Goal: Task Accomplishment & Management: Use online tool/utility

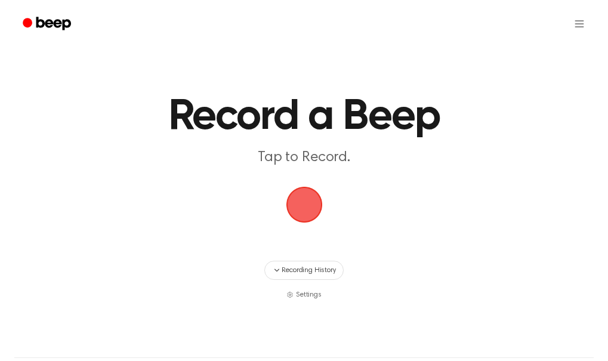
click at [534, 77] on main "Record a Beep Tap to Record. Recording History Settings" at bounding box center [304, 150] width 608 height 300
click at [299, 210] on span "button" at bounding box center [304, 205] width 36 height 36
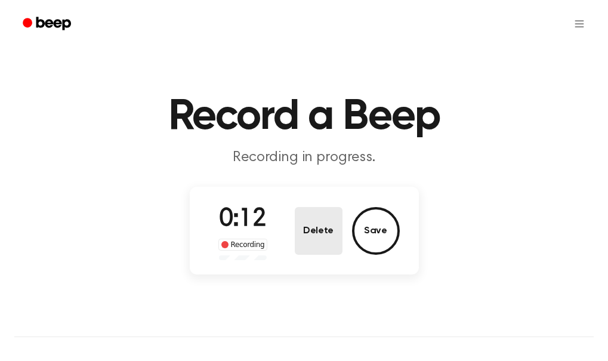
click at [331, 242] on button "Delete" at bounding box center [319, 231] width 48 height 48
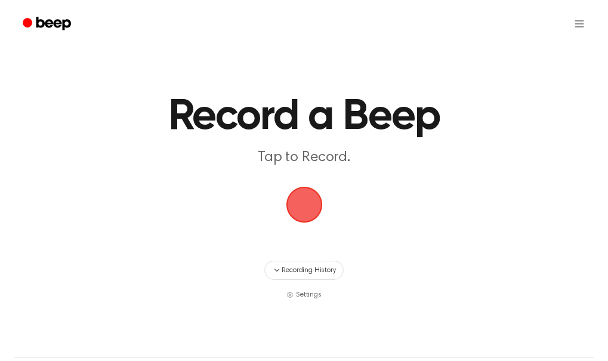
click at [305, 211] on span "button" at bounding box center [304, 205] width 39 height 39
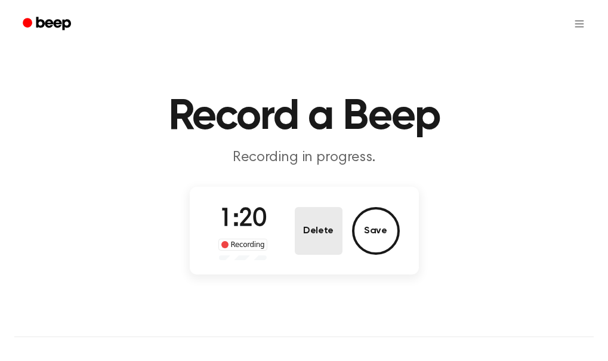
click at [317, 237] on button "Delete" at bounding box center [319, 231] width 48 height 48
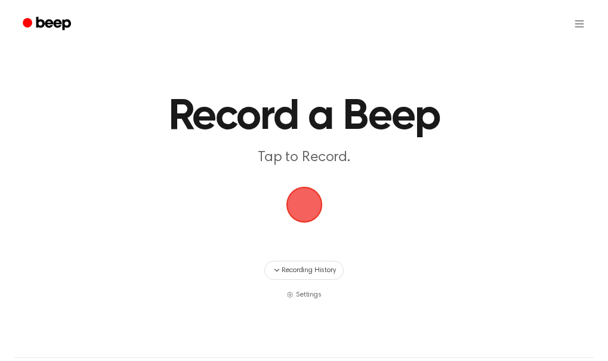
click at [297, 202] on span "button" at bounding box center [304, 205] width 39 height 39
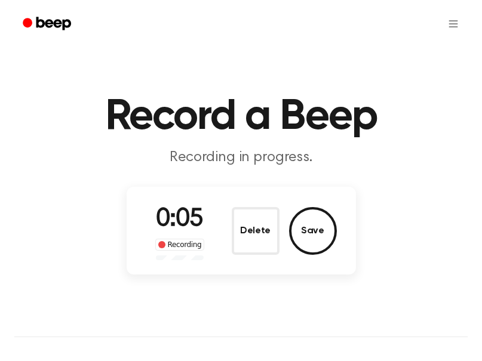
click at [265, 225] on button "Delete" at bounding box center [256, 231] width 48 height 48
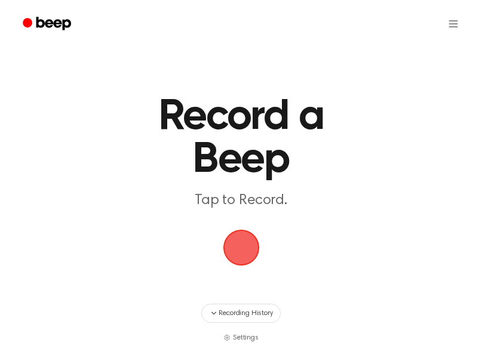
click at [233, 239] on span "button" at bounding box center [241, 248] width 39 height 39
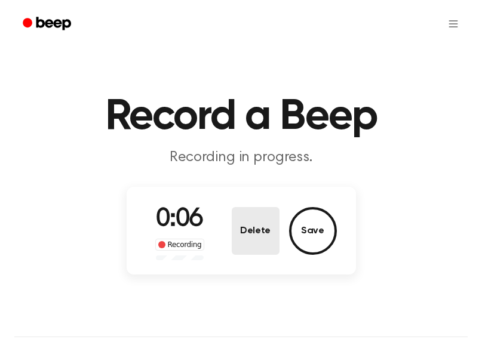
click at [247, 216] on button "Delete" at bounding box center [256, 231] width 48 height 48
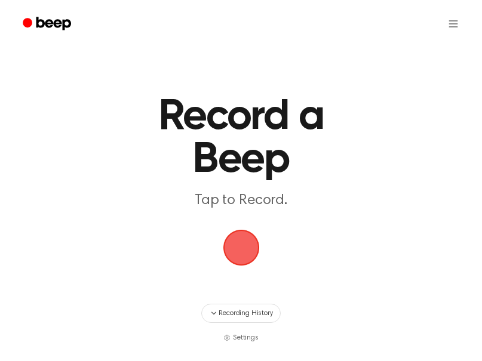
click at [249, 248] on span "button" at bounding box center [241, 248] width 36 height 36
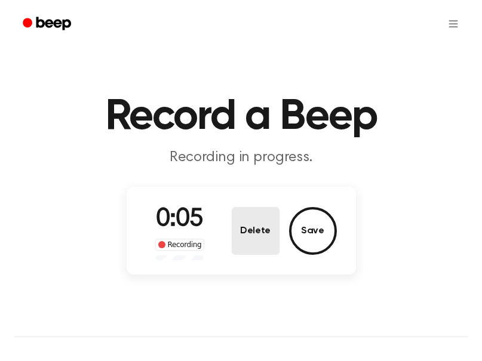
click at [248, 229] on button "Delete" at bounding box center [256, 231] width 48 height 48
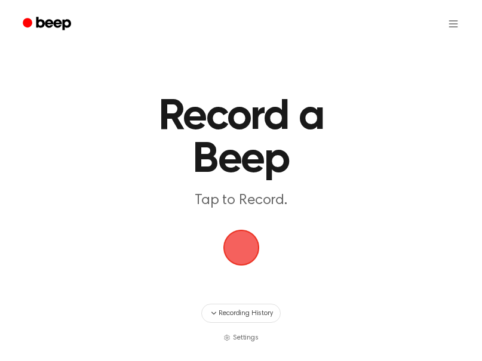
click at [244, 248] on span "button" at bounding box center [241, 248] width 39 height 39
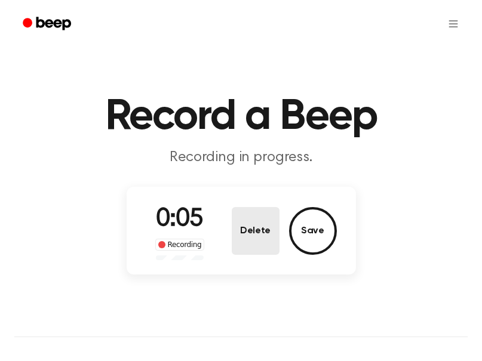
click at [245, 229] on button "Delete" at bounding box center [256, 231] width 48 height 48
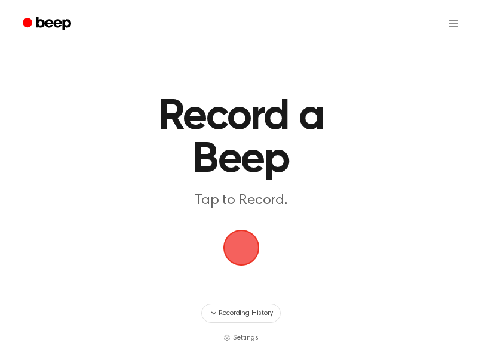
click at [247, 244] on span "button" at bounding box center [241, 248] width 39 height 39
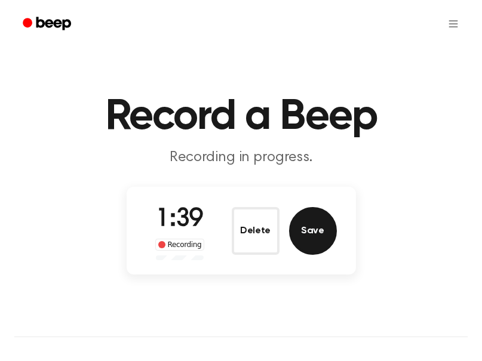
click at [324, 217] on button "Save" at bounding box center [313, 231] width 48 height 48
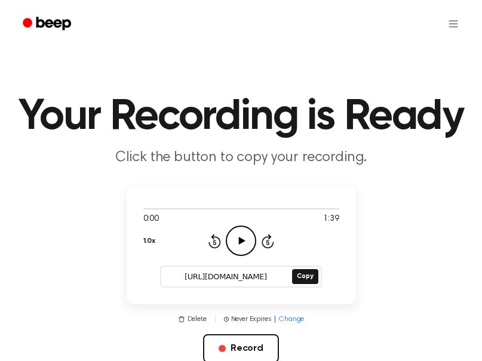
click at [236, 242] on icon "Play Audio" at bounding box center [241, 241] width 30 height 30
click at [235, 242] on icon "Pause Audio" at bounding box center [241, 241] width 30 height 30
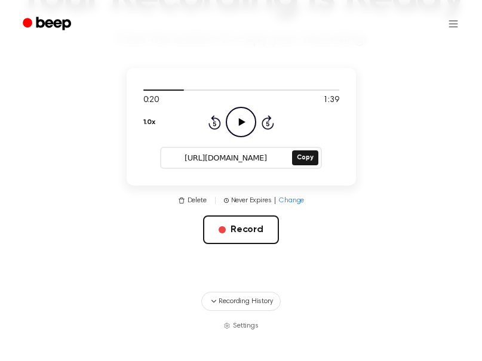
scroll to position [119, 0]
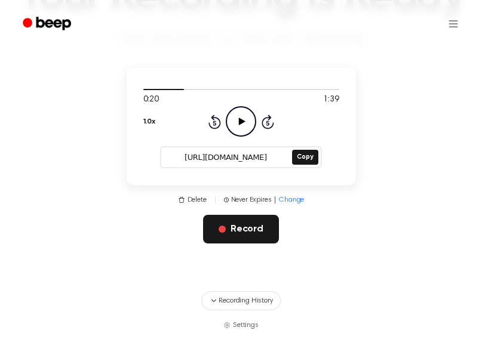
click at [260, 230] on button "Record" at bounding box center [241, 229] width 76 height 29
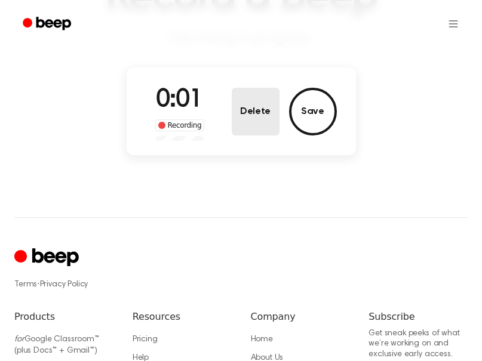
click at [260, 120] on button "Delete" at bounding box center [256, 112] width 48 height 48
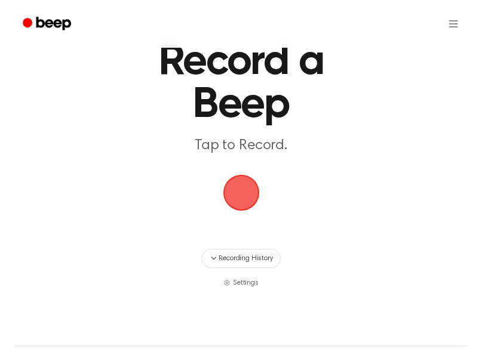
scroll to position [0, 0]
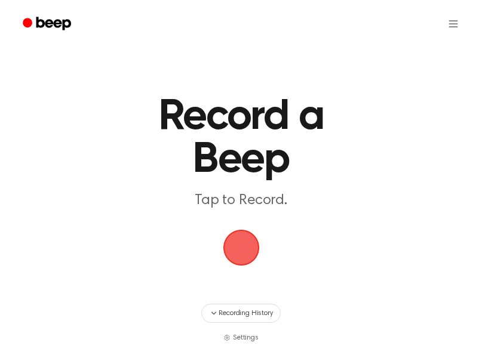
click at [234, 243] on span "button" at bounding box center [241, 248] width 36 height 36
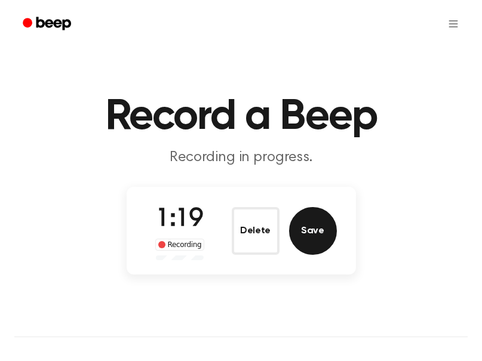
click at [305, 228] on button "Save" at bounding box center [313, 231] width 48 height 48
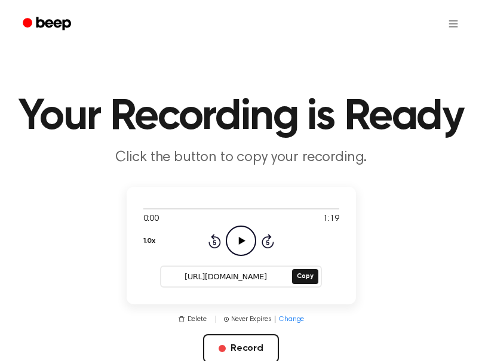
click at [244, 244] on icon "Play Audio" at bounding box center [241, 241] width 30 height 30
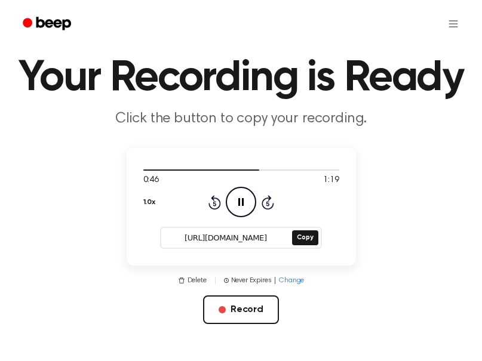
scroll to position [60, 0]
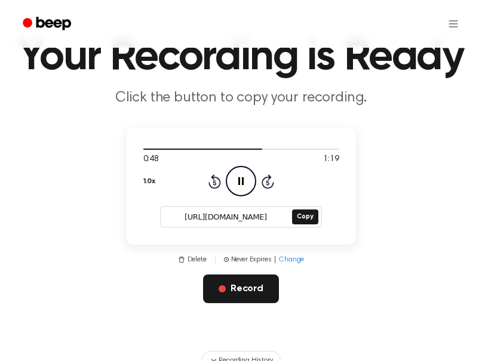
click at [253, 294] on button "Record" at bounding box center [241, 289] width 76 height 29
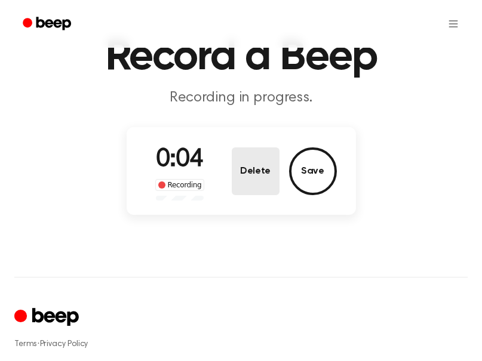
click at [245, 171] on button "Delete" at bounding box center [256, 171] width 48 height 48
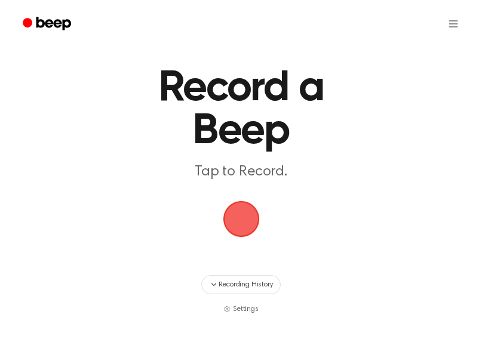
scroll to position [0, 0]
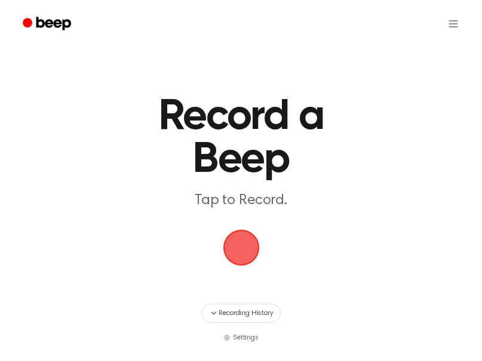
click at [247, 245] on span "button" at bounding box center [240, 247] width 41 height 41
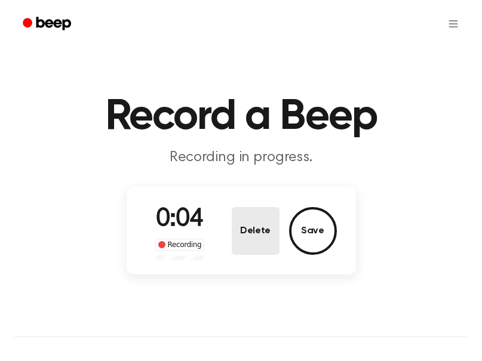
click at [248, 227] on button "Delete" at bounding box center [256, 231] width 48 height 48
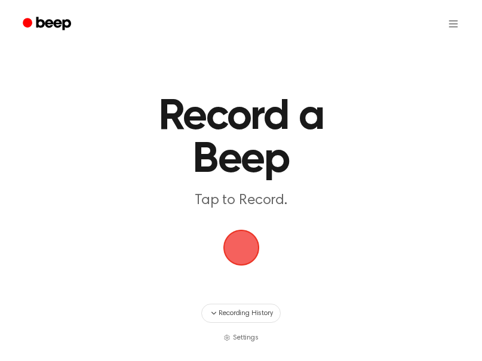
drag, startPoint x: 234, startPoint y: 245, endPoint x: 177, endPoint y: 248, distance: 56.8
click at [234, 246] on span "button" at bounding box center [241, 248] width 39 height 39
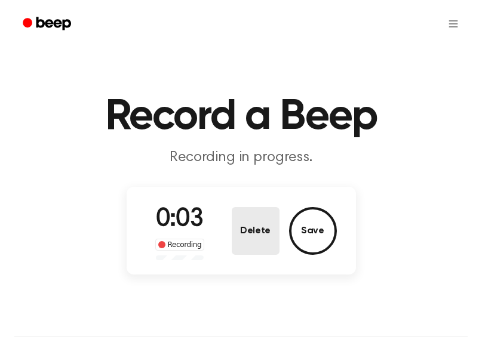
click at [262, 229] on button "Delete" at bounding box center [256, 231] width 48 height 48
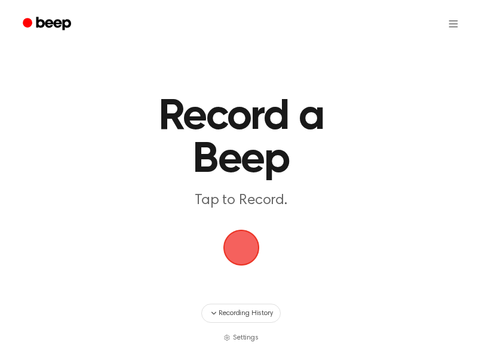
click at [238, 242] on span "button" at bounding box center [241, 248] width 36 height 36
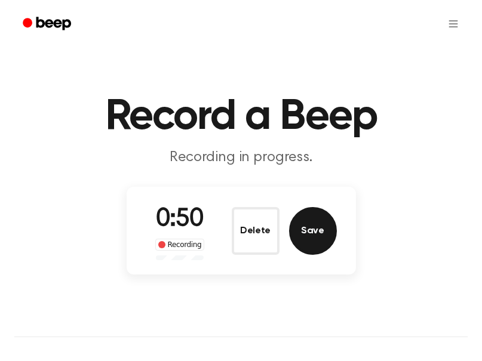
click at [321, 238] on button "Save" at bounding box center [313, 231] width 48 height 48
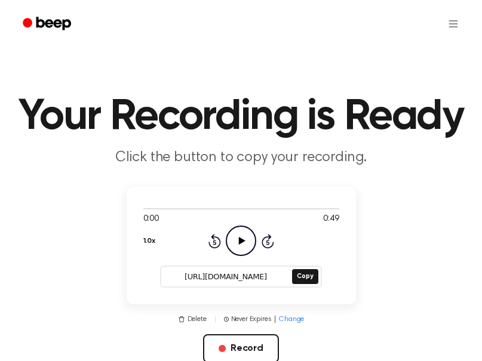
click at [229, 239] on icon "Play Audio" at bounding box center [241, 241] width 30 height 30
click at [275, 185] on main "Your Recording is Ready Click the button to copy your recording. 0:49 0:49 1.0x…" at bounding box center [241, 225] width 482 height 450
click at [240, 238] on icon at bounding box center [242, 241] width 7 height 8
click at [244, 280] on input "https://beep.audio/p8mJIoO" at bounding box center [225, 277] width 128 height 17
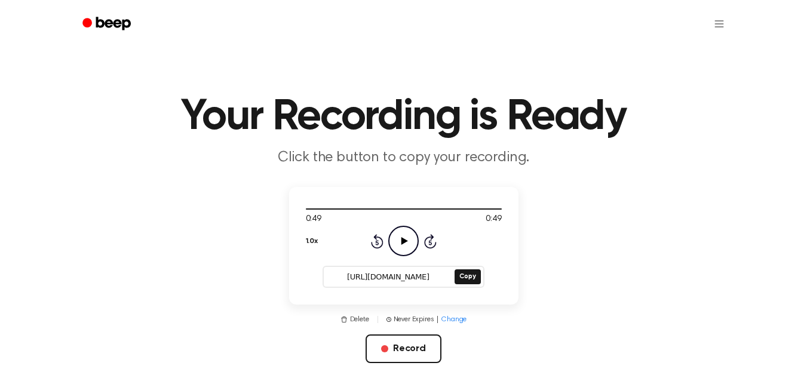
click at [406, 232] on icon "Play Audio" at bounding box center [403, 241] width 30 height 30
click at [310, 210] on div at bounding box center [404, 209] width 196 height 10
click at [306, 209] on div at bounding box center [359, 208] width 107 height 1
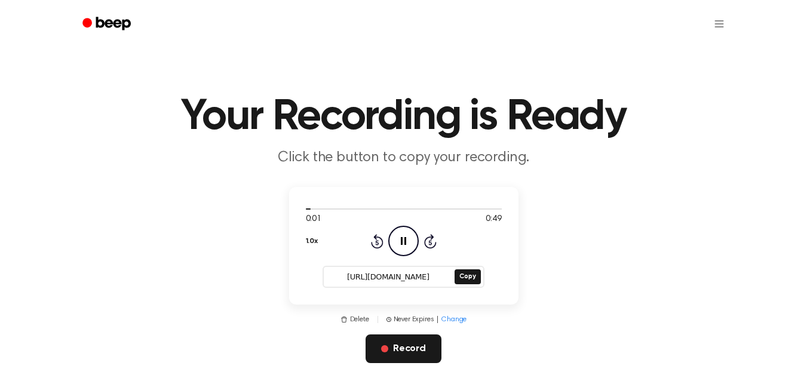
click at [416, 339] on button "Record" at bounding box center [403, 348] width 76 height 29
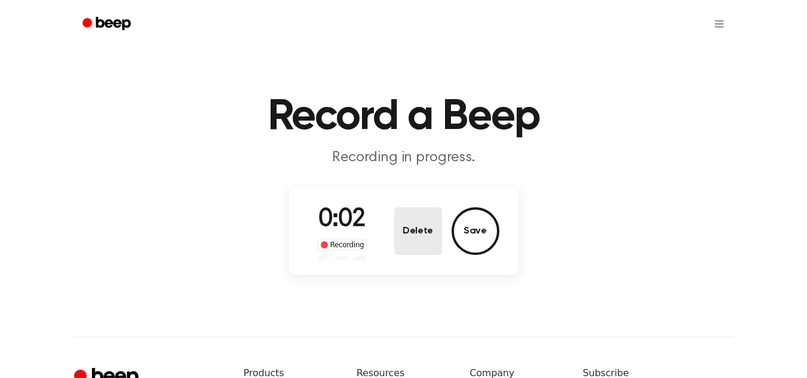
click at [425, 232] on button "Delete" at bounding box center [418, 231] width 48 height 48
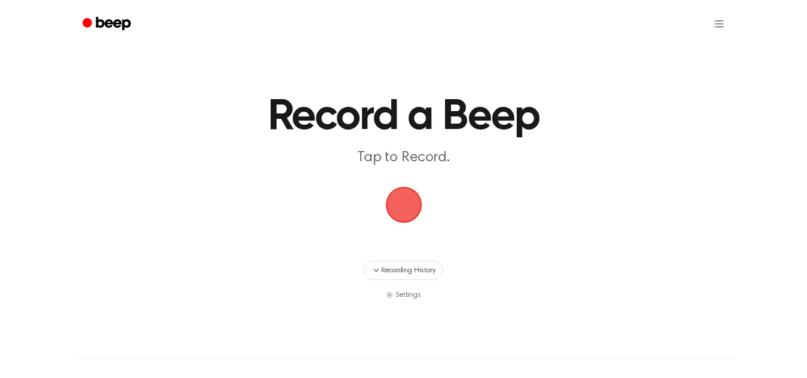
click at [411, 201] on span "button" at bounding box center [403, 204] width 33 height 33
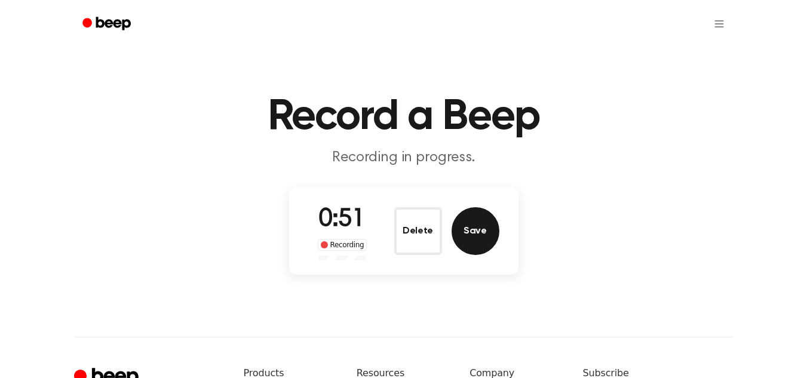
click at [481, 245] on button "Save" at bounding box center [475, 231] width 48 height 48
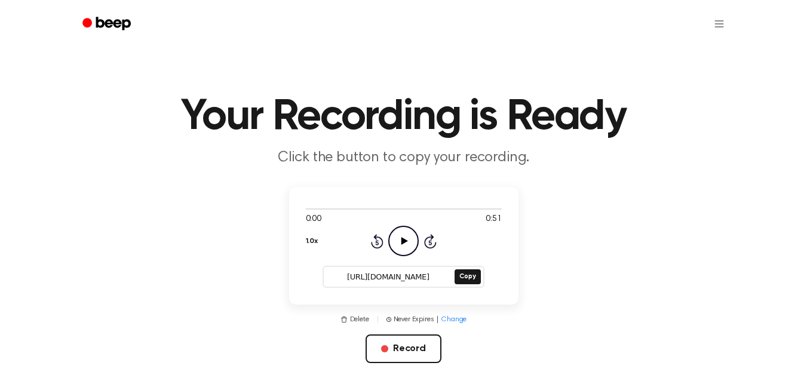
click at [407, 230] on icon "Play Audio" at bounding box center [403, 241] width 30 height 30
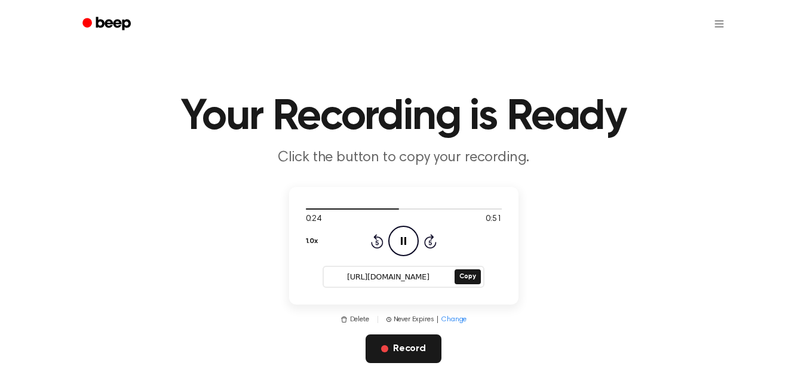
click at [387, 340] on button "Record" at bounding box center [403, 348] width 76 height 29
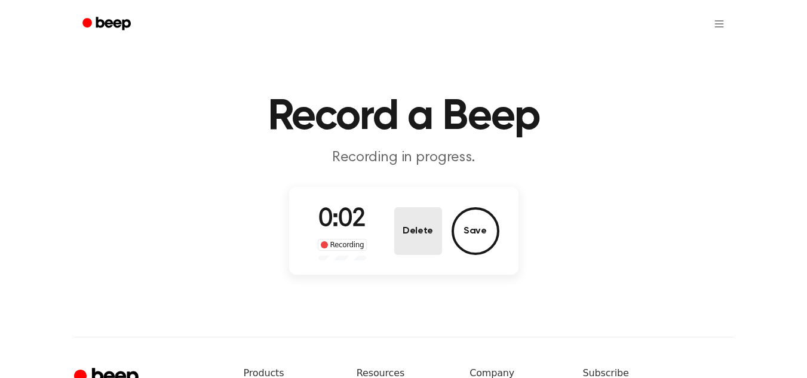
click at [407, 240] on button "Delete" at bounding box center [418, 231] width 48 height 48
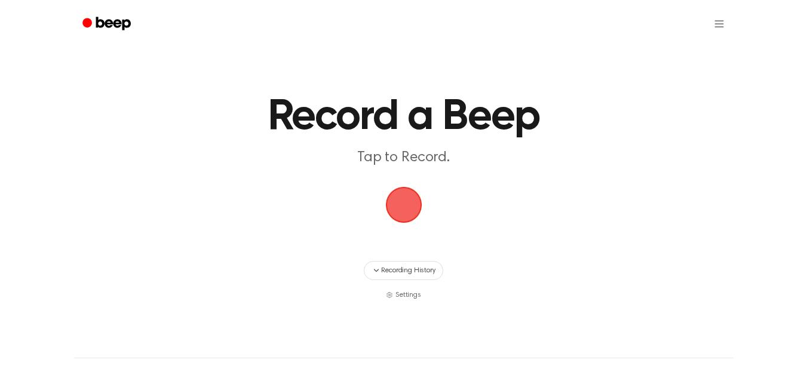
click at [413, 212] on span "button" at bounding box center [403, 204] width 43 height 43
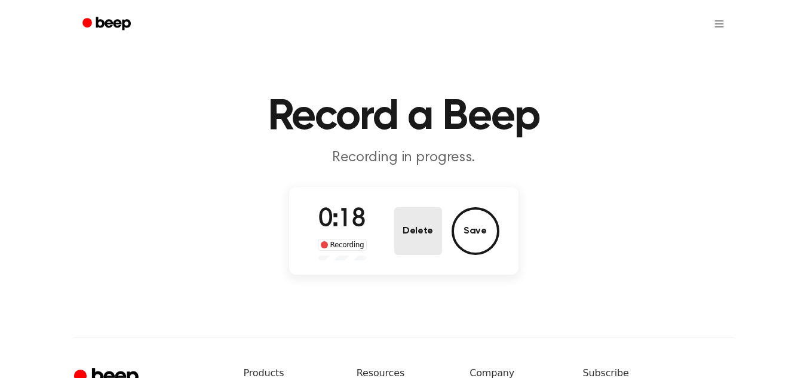
click at [404, 222] on button "Delete" at bounding box center [418, 231] width 48 height 48
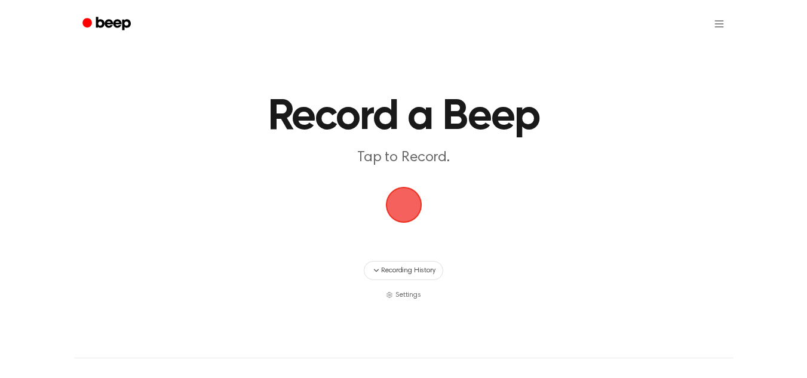
click at [399, 205] on span "button" at bounding box center [404, 205] width 54 height 54
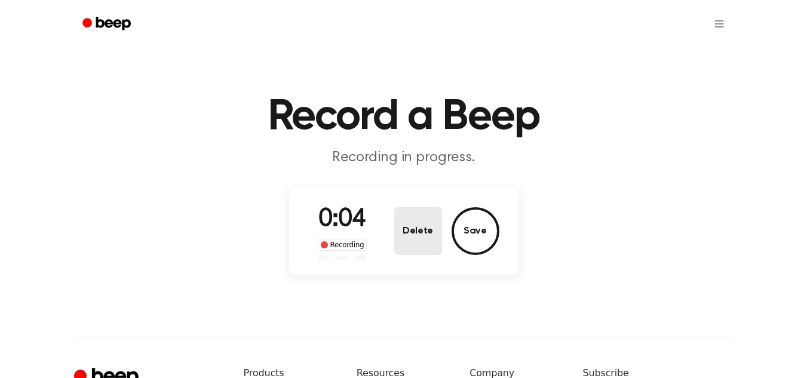
click at [425, 231] on button "Delete" at bounding box center [418, 231] width 48 height 48
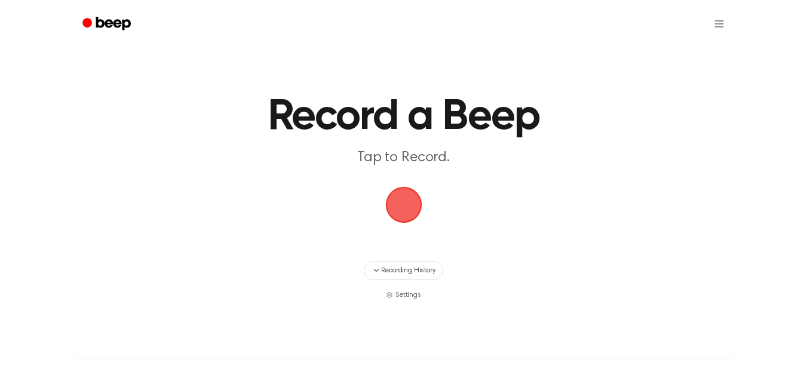
click at [411, 215] on span "button" at bounding box center [403, 205] width 62 height 62
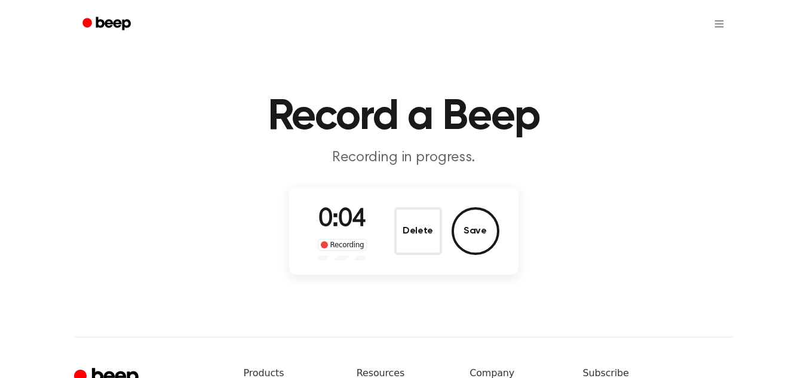
click at [417, 240] on button "Delete" at bounding box center [418, 231] width 48 height 48
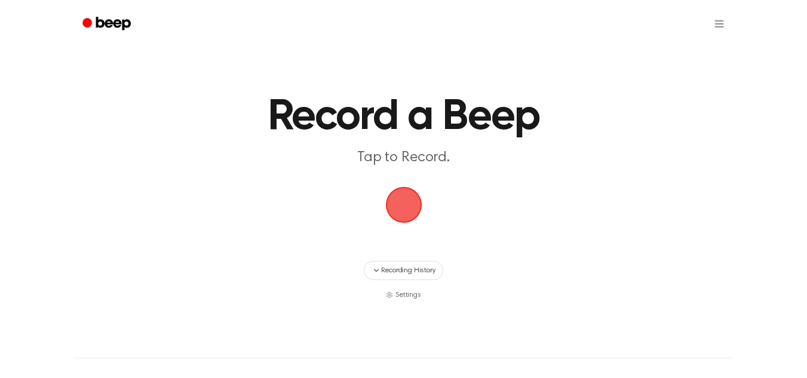
click at [397, 205] on span "button" at bounding box center [403, 204] width 49 height 49
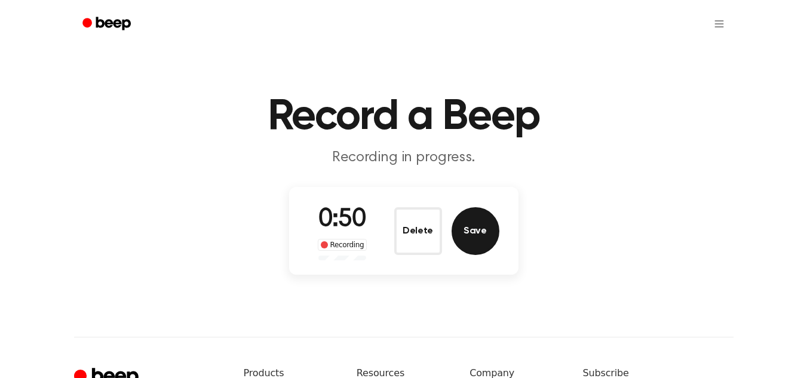
click at [485, 224] on button "Save" at bounding box center [475, 231] width 48 height 48
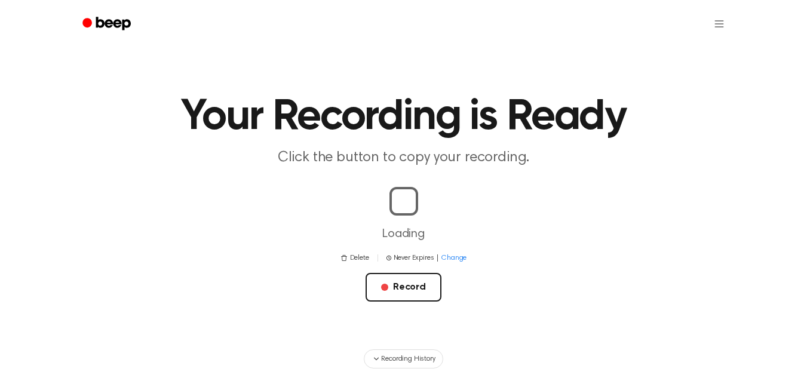
click at [652, 219] on main "Your Recording is Ready Click the button to copy your recording. Loading Delete…" at bounding box center [403, 194] width 807 height 389
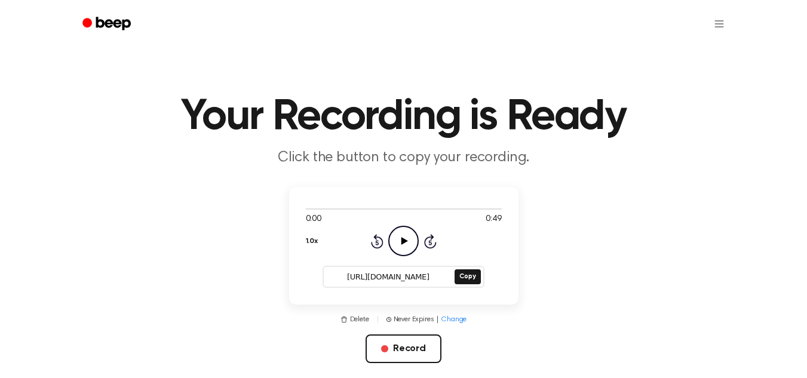
click at [402, 238] on icon at bounding box center [404, 241] width 7 height 8
click at [414, 276] on input "[URL][DOMAIN_NAME]" at bounding box center [388, 277] width 128 height 17
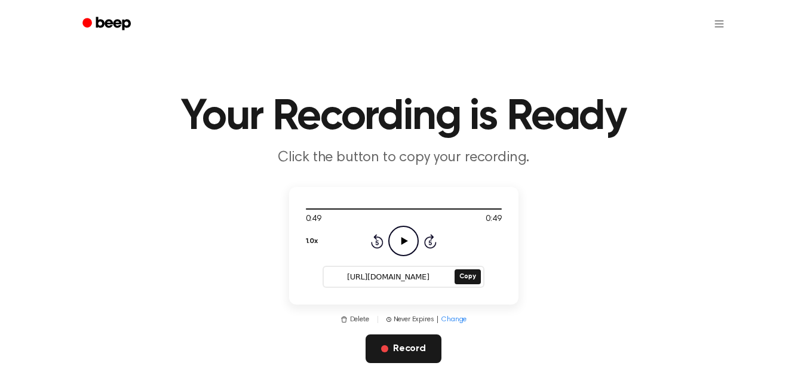
click at [410, 353] on button "Record" at bounding box center [403, 348] width 76 height 29
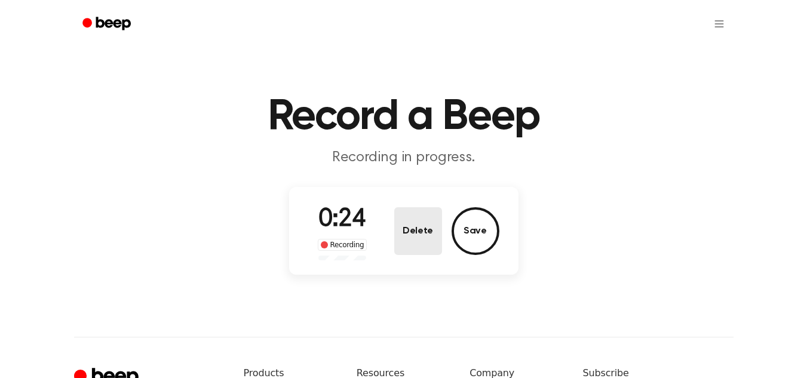
click at [407, 235] on button "Delete" at bounding box center [418, 231] width 48 height 48
